Goal: Find specific page/section: Find specific page/section

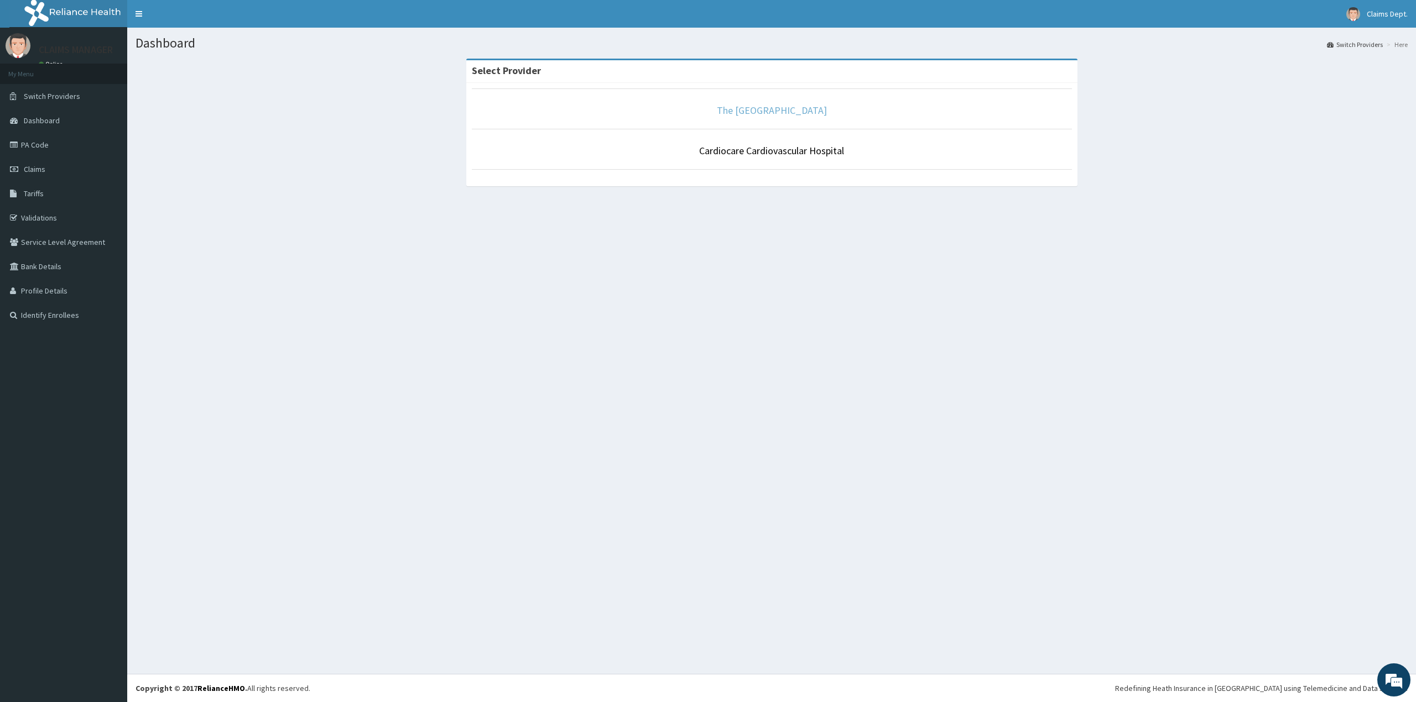
click at [801, 114] on link "The [GEOGRAPHIC_DATA]" at bounding box center [772, 110] width 110 height 13
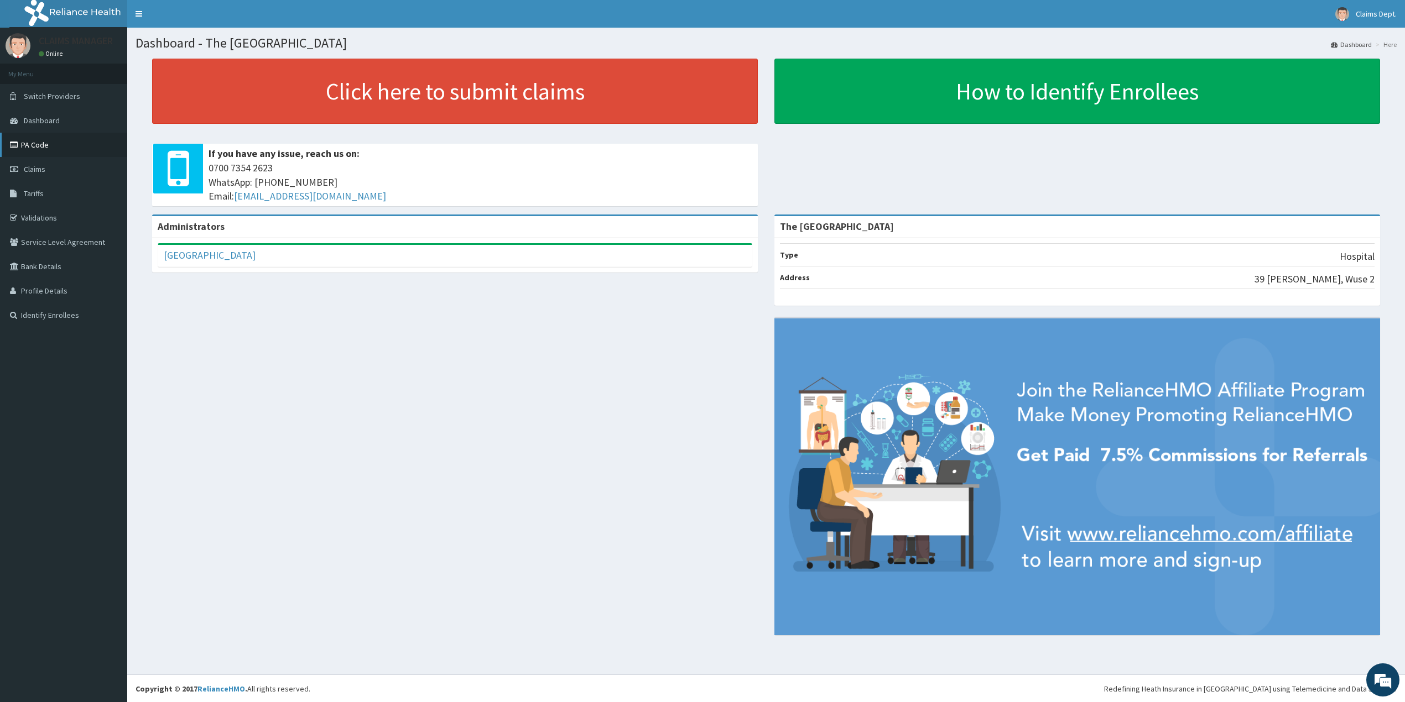
click at [56, 147] on link "PA Code" at bounding box center [63, 145] width 127 height 24
